Goal: Information Seeking & Learning: Stay updated

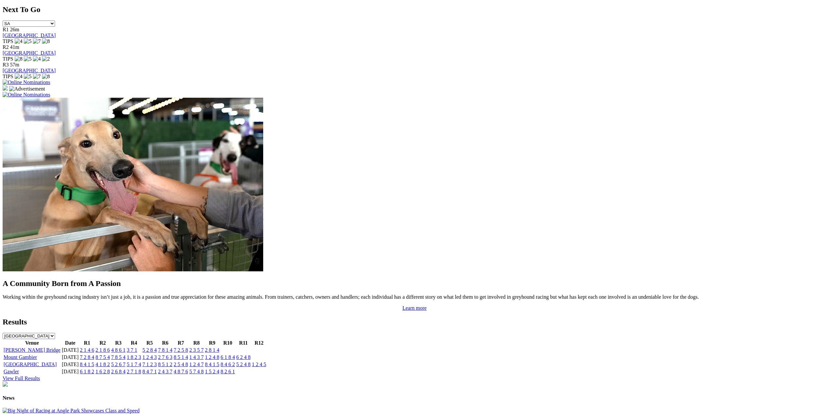
scroll to position [424, 0]
click at [94, 347] on link "2 1 4 6" at bounding box center [87, 350] width 14 height 6
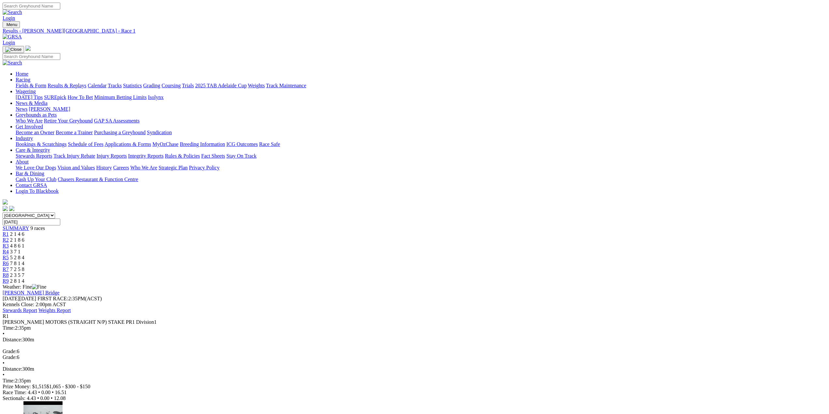
click at [9, 237] on span "R2" at bounding box center [6, 240] width 6 height 6
click at [9, 243] on span "R3" at bounding box center [6, 246] width 6 height 6
click at [9, 249] on span "R4" at bounding box center [6, 252] width 6 height 6
click at [9, 255] on span "R5" at bounding box center [6, 258] width 6 height 6
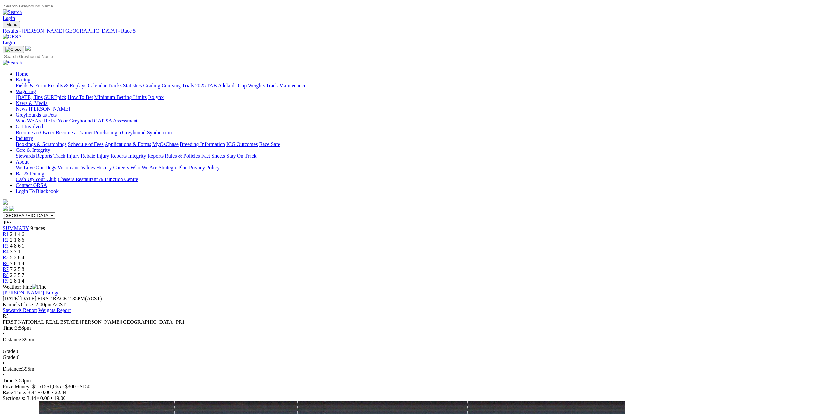
click at [9, 261] on span "R6" at bounding box center [6, 264] width 6 height 6
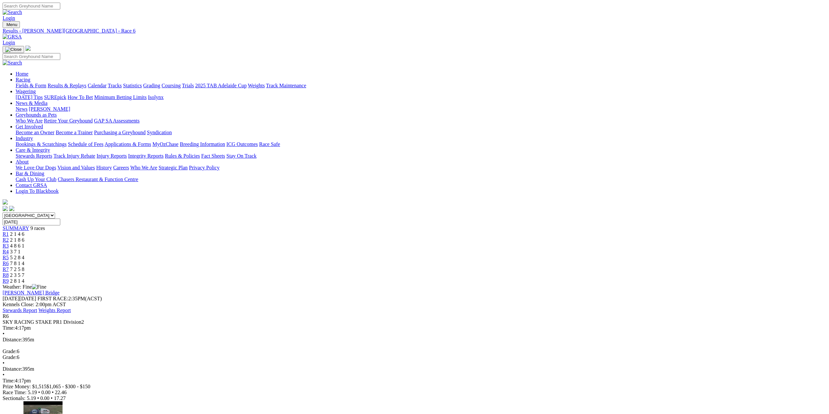
click at [9, 267] on span "R7" at bounding box center [6, 270] width 6 height 6
click at [9, 272] on span "R8" at bounding box center [6, 275] width 6 height 6
click at [9, 278] on span "R9" at bounding box center [6, 281] width 6 height 6
click at [86, 83] on link "Results & Replays" at bounding box center [67, 86] width 39 height 6
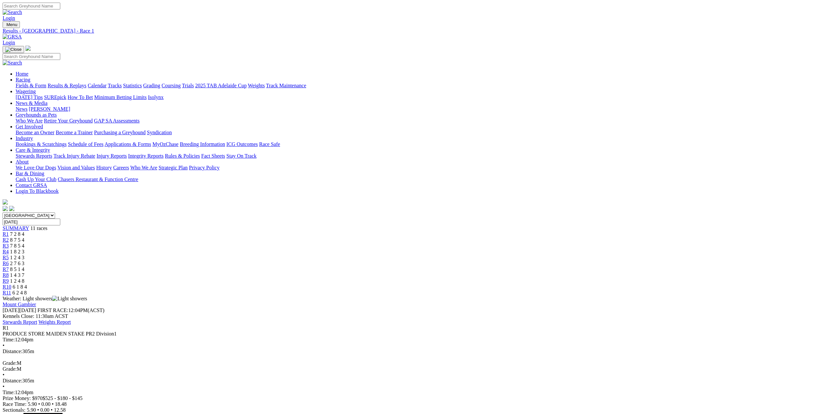
click at [9, 237] on span "R2" at bounding box center [6, 240] width 6 height 6
click at [9, 243] on span "R3" at bounding box center [6, 246] width 6 height 6
click at [9, 249] on span "R4" at bounding box center [6, 252] width 6 height 6
click at [9, 255] on span "R5" at bounding box center [6, 258] width 6 height 6
click at [9, 261] on span "R6" at bounding box center [6, 264] width 6 height 6
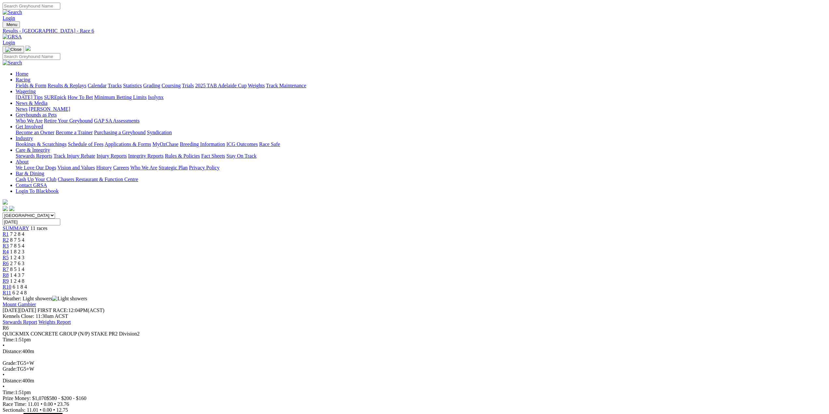
click at [9, 267] on span "R7" at bounding box center [6, 270] width 6 height 6
click at [9, 272] on span "R8" at bounding box center [6, 275] width 6 height 6
click at [9, 278] on span "R9" at bounding box center [6, 281] width 6 height 6
click at [11, 284] on span "R10" at bounding box center [7, 287] width 9 height 6
click at [11, 290] on span "R11" at bounding box center [7, 293] width 8 height 6
